Goal: Find specific page/section: Find specific page/section

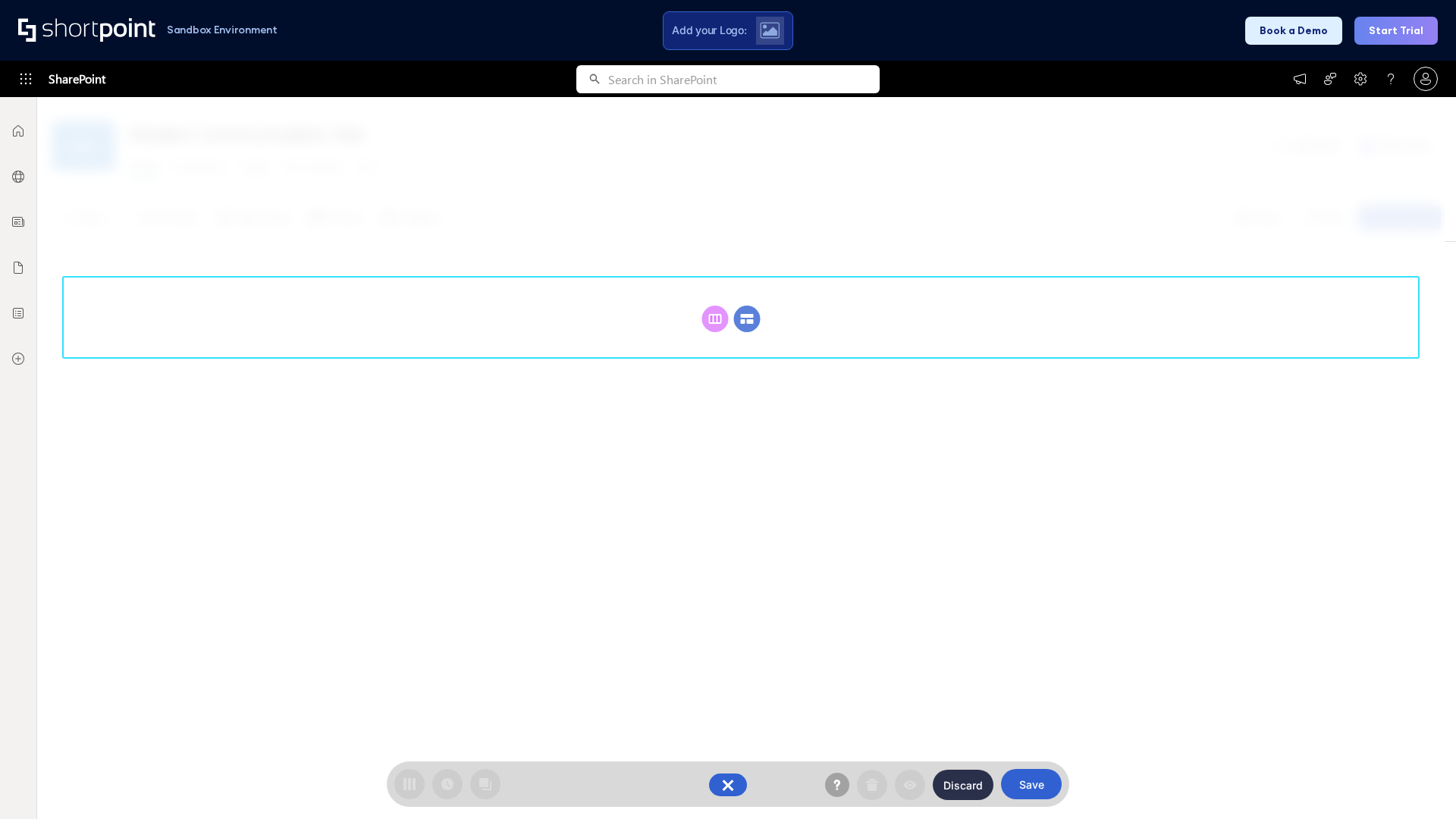
scroll to position [208, 0]
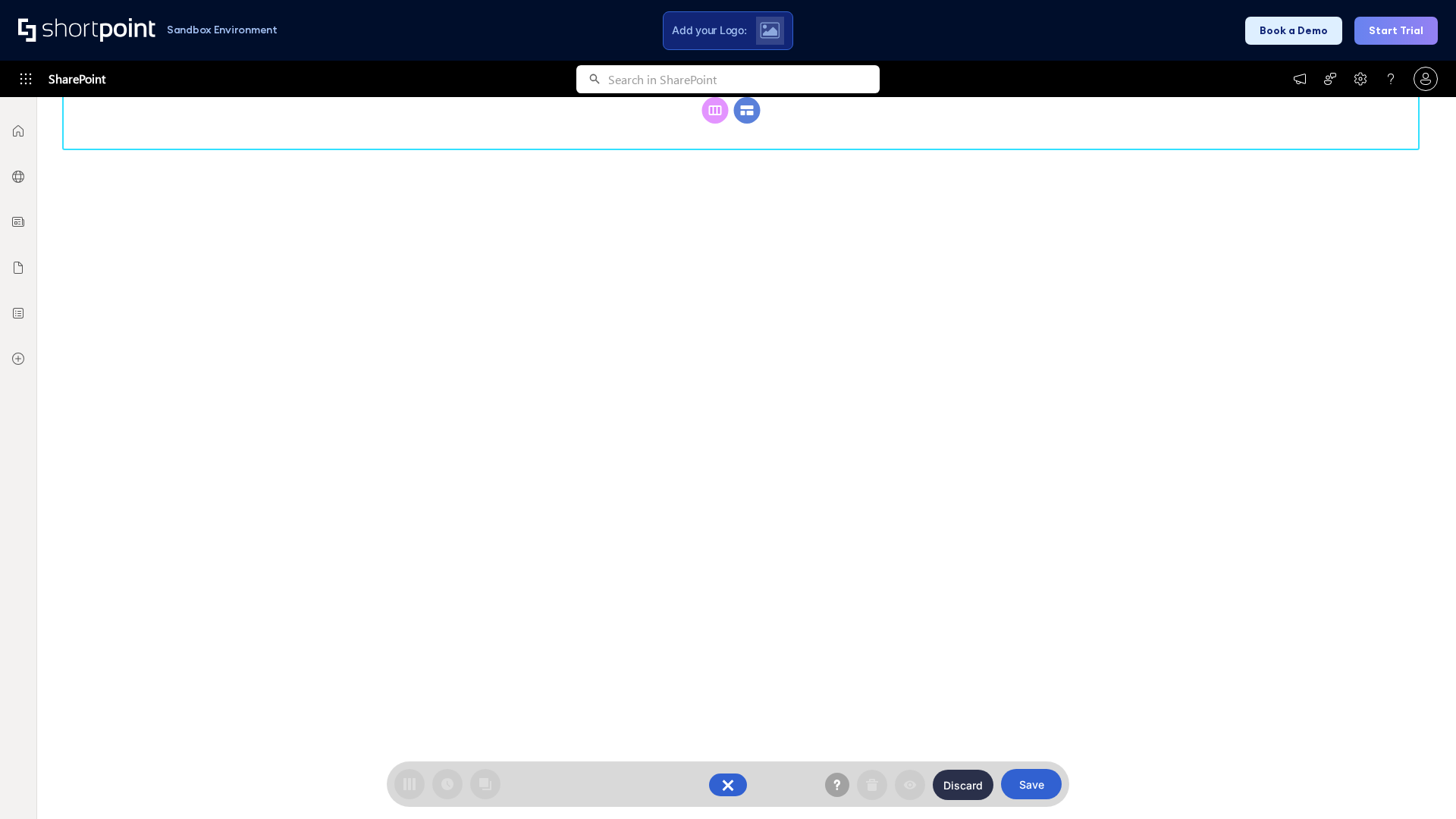
click at [747, 123] on circle at bounding box center [747, 110] width 27 height 27
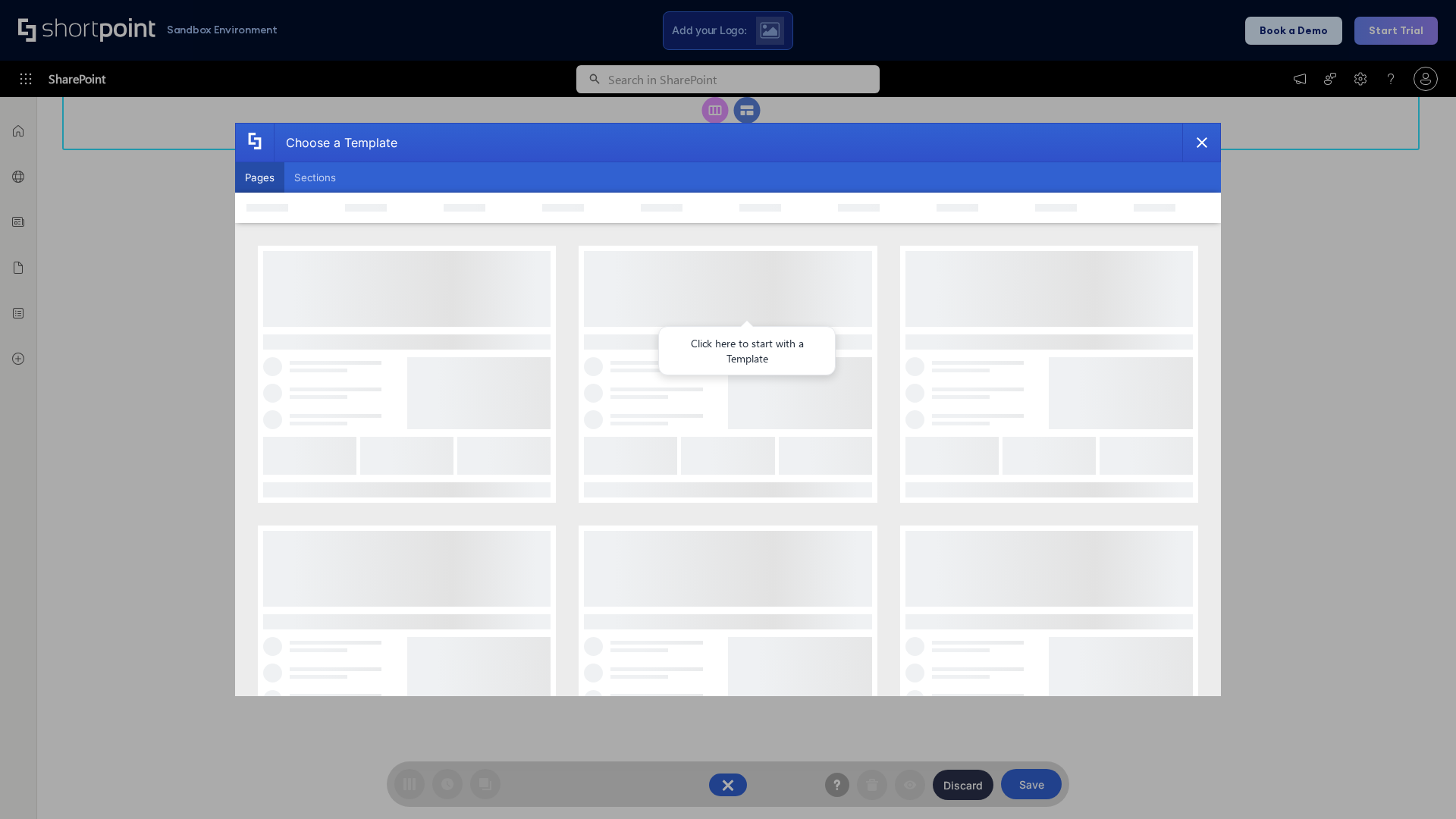
scroll to position [0, 0]
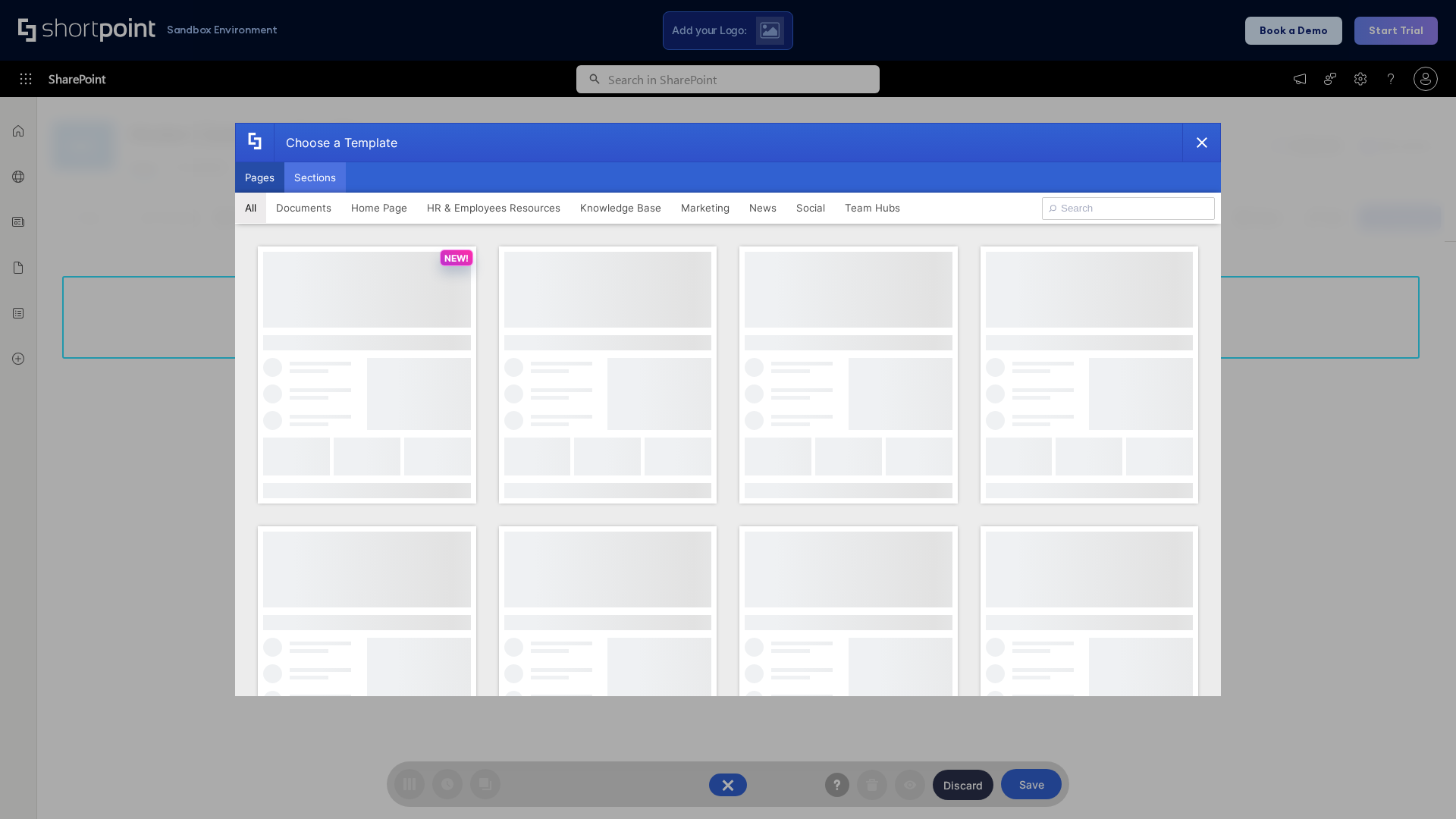
click at [315, 178] on button "Sections" at bounding box center [315, 178] width 61 height 31
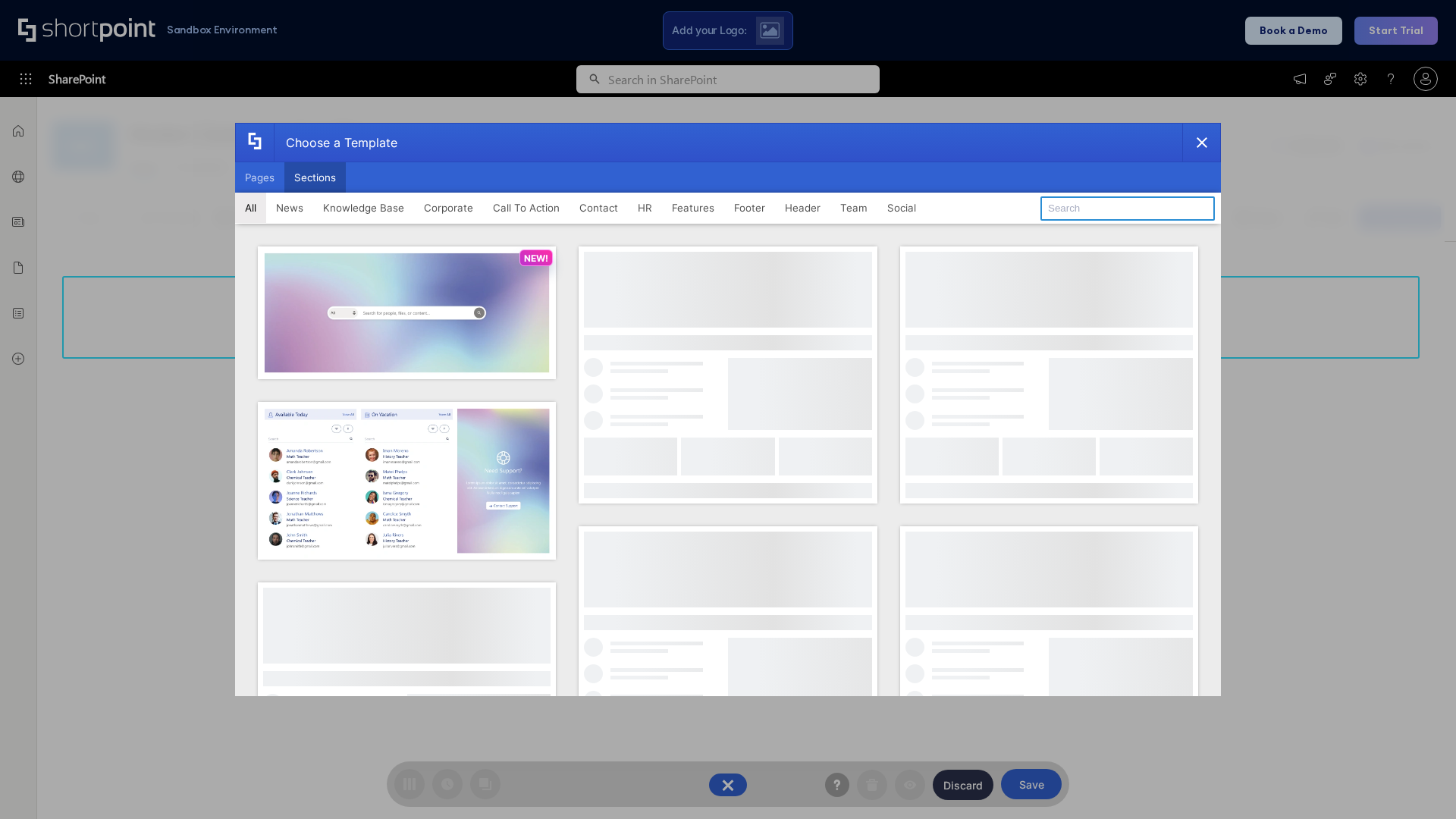
type input "Company Policy"
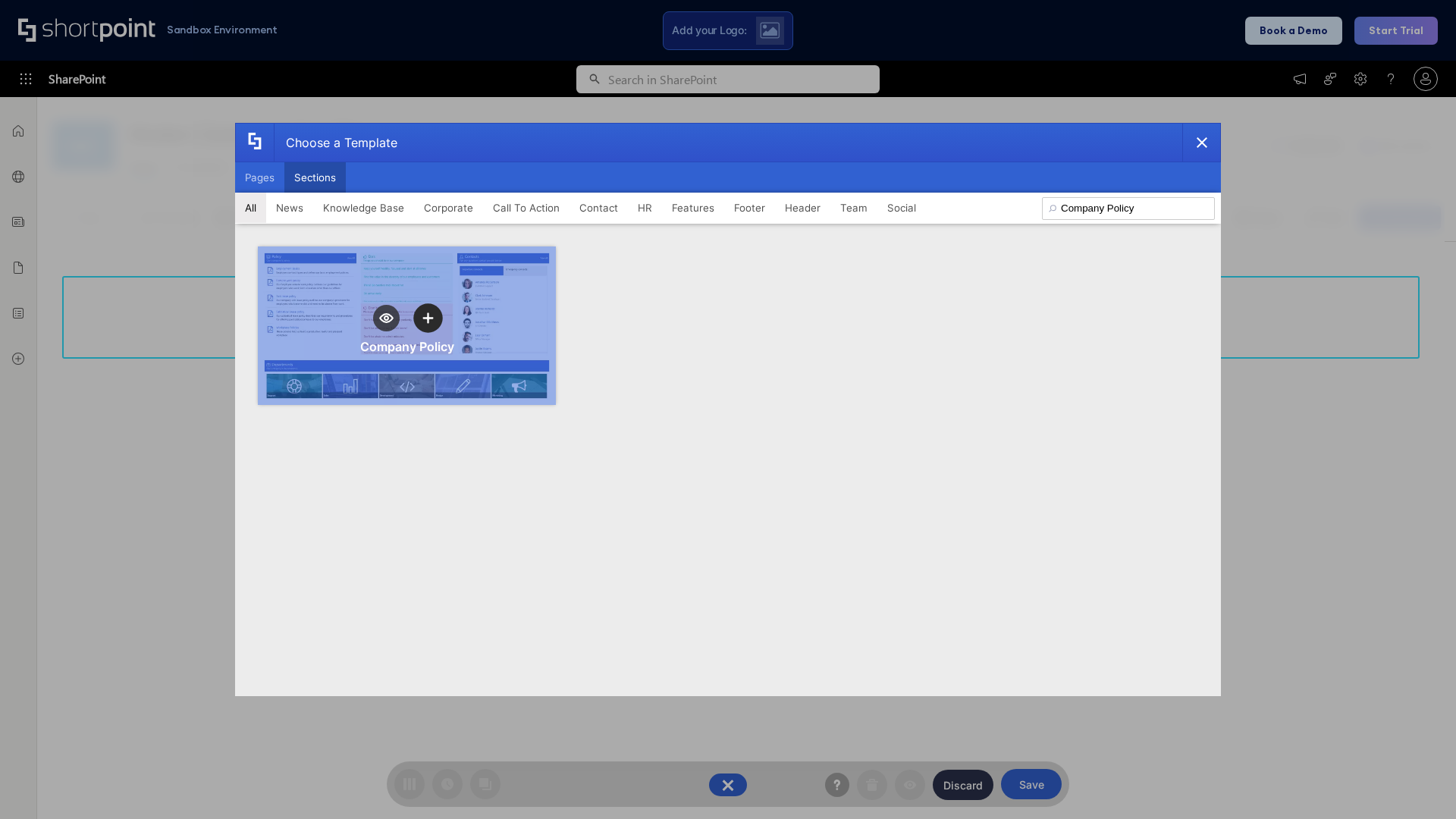
click at [428, 318] on icon "template selector" at bounding box center [428, 318] width 11 height 11
